Goal: Information Seeking & Learning: Learn about a topic

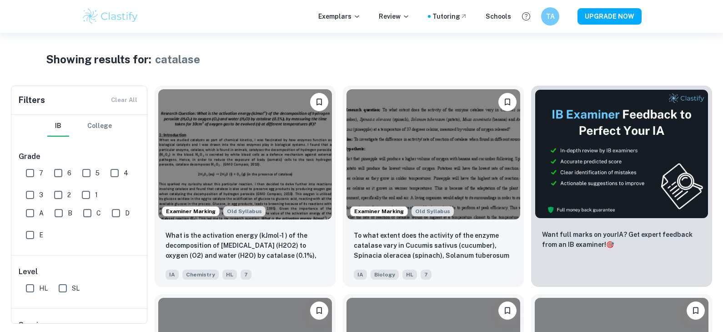
click at [116, 16] on img at bounding box center [110, 16] width 58 height 18
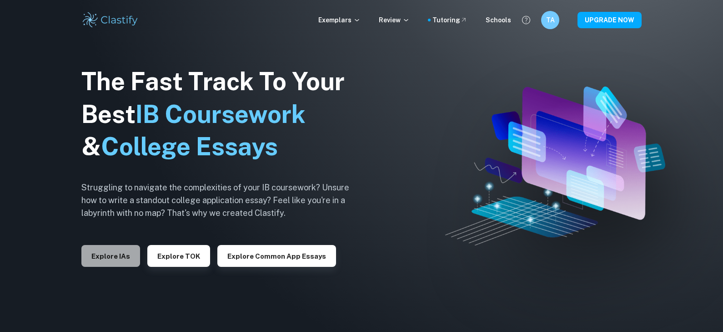
click at [123, 256] on button "Explore IAs" at bounding box center [110, 256] width 59 height 22
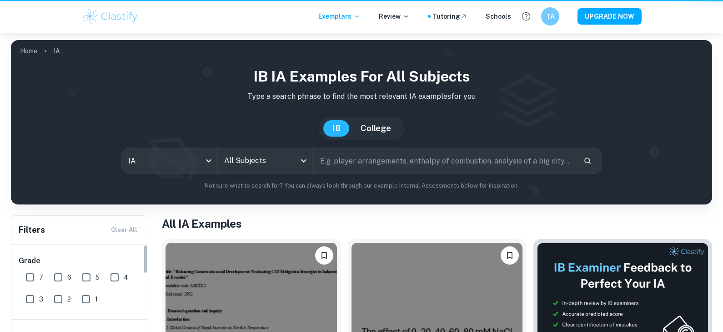
click at [342, 156] on input "text" at bounding box center [445, 160] width 263 height 25
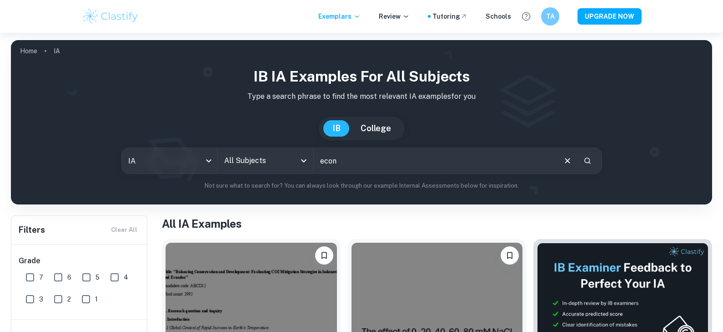
type input "econ"
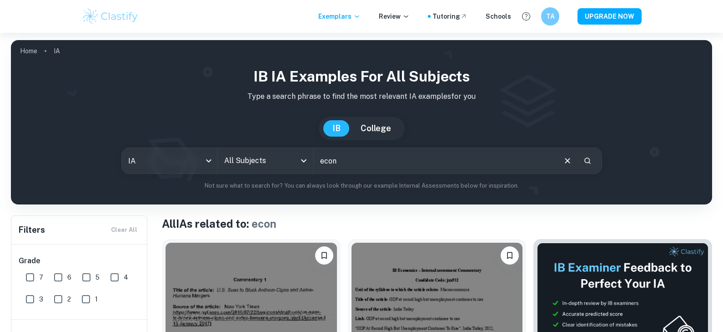
drag, startPoint x: 358, startPoint y: 164, endPoint x: 298, endPoint y: 156, distance: 61.1
click at [298, 156] on div "IA ia All Subjects All Subjects econ ​" at bounding box center [361, 160] width 481 height 26
type input "tariffs"
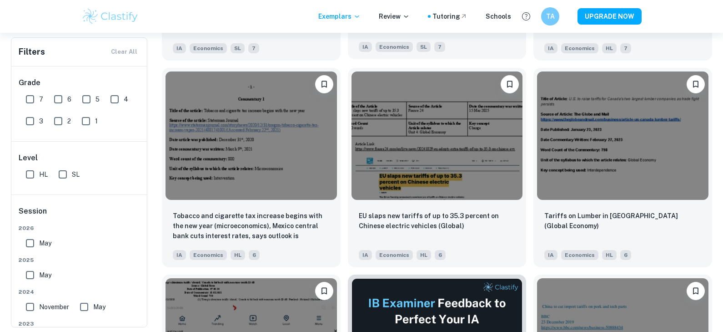
scroll to position [2232, 0]
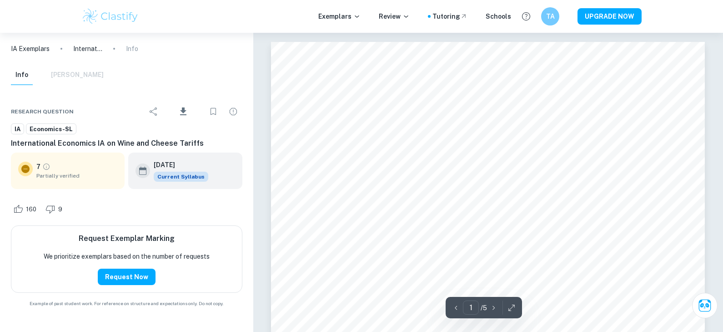
scroll to position [239, 0]
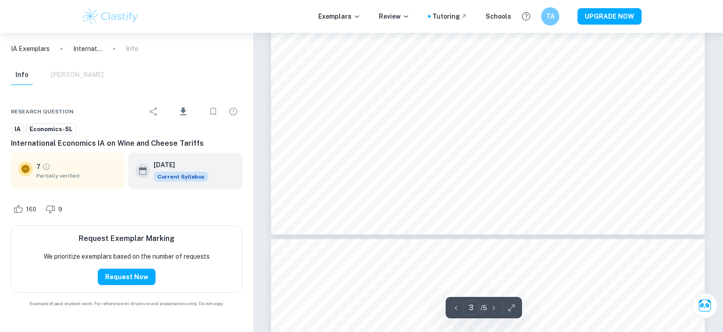
type input "4"
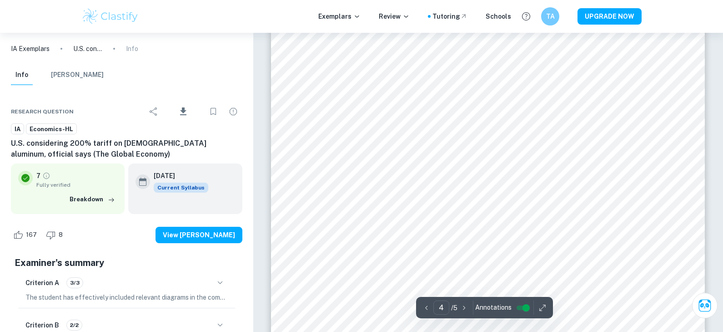
scroll to position [2180, 0]
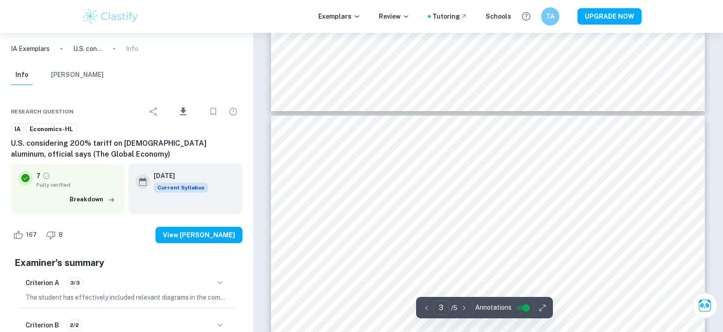
type input "4"
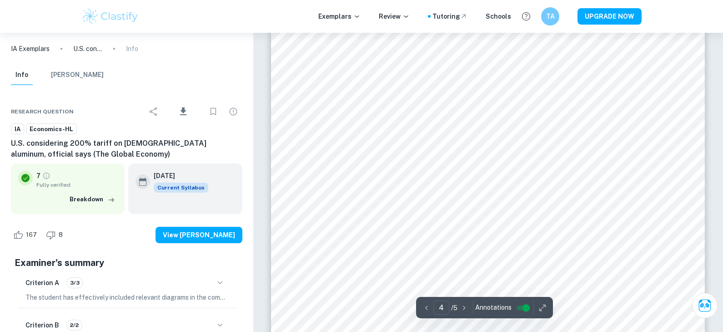
scroll to position [2325, 0]
